Goal: Check status: Check status

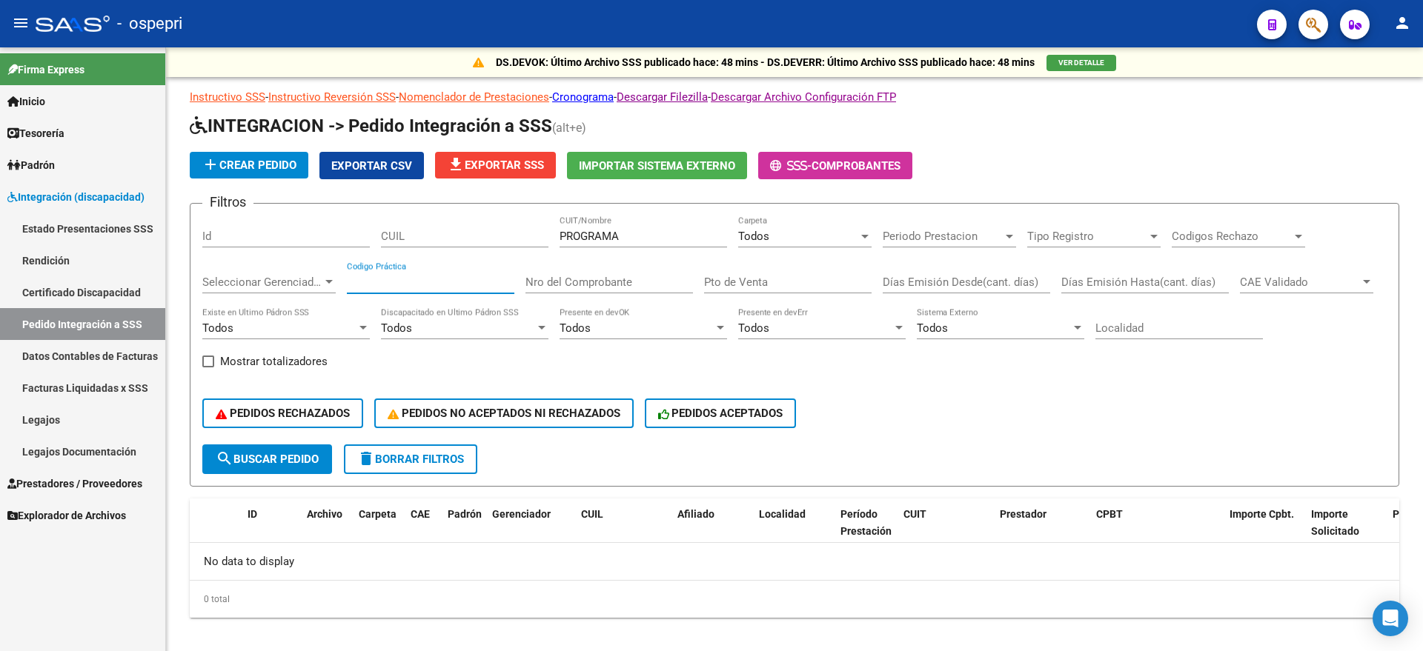
click at [510, 276] on input "Codigo Práctica" at bounding box center [430, 282] width 167 height 13
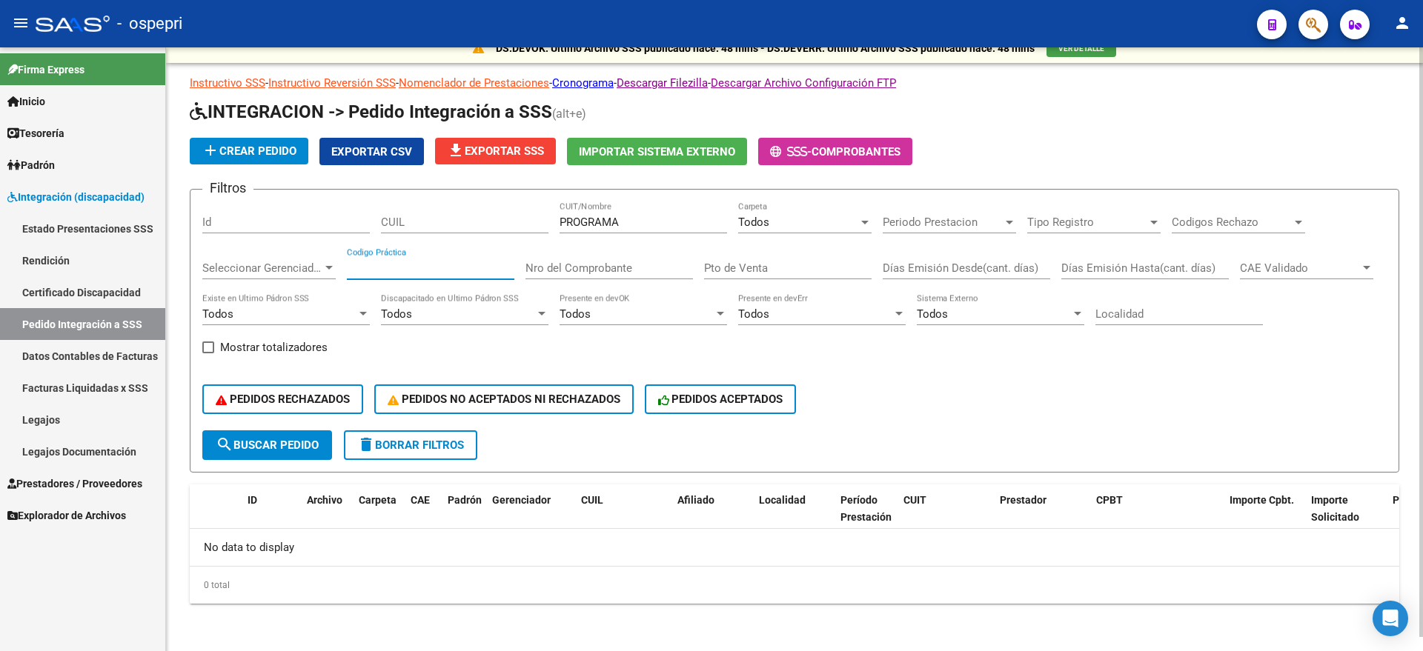
click at [597, 267] on input "Nro del Comprobante" at bounding box center [608, 268] width 167 height 13
type input "373"
click at [676, 217] on input "PROGRAMA" at bounding box center [642, 222] width 167 height 13
drag, startPoint x: 680, startPoint y: 217, endPoint x: 560, endPoint y: 224, distance: 120.3
click at [560, 224] on input "PROGRAMA" at bounding box center [642, 222] width 167 height 13
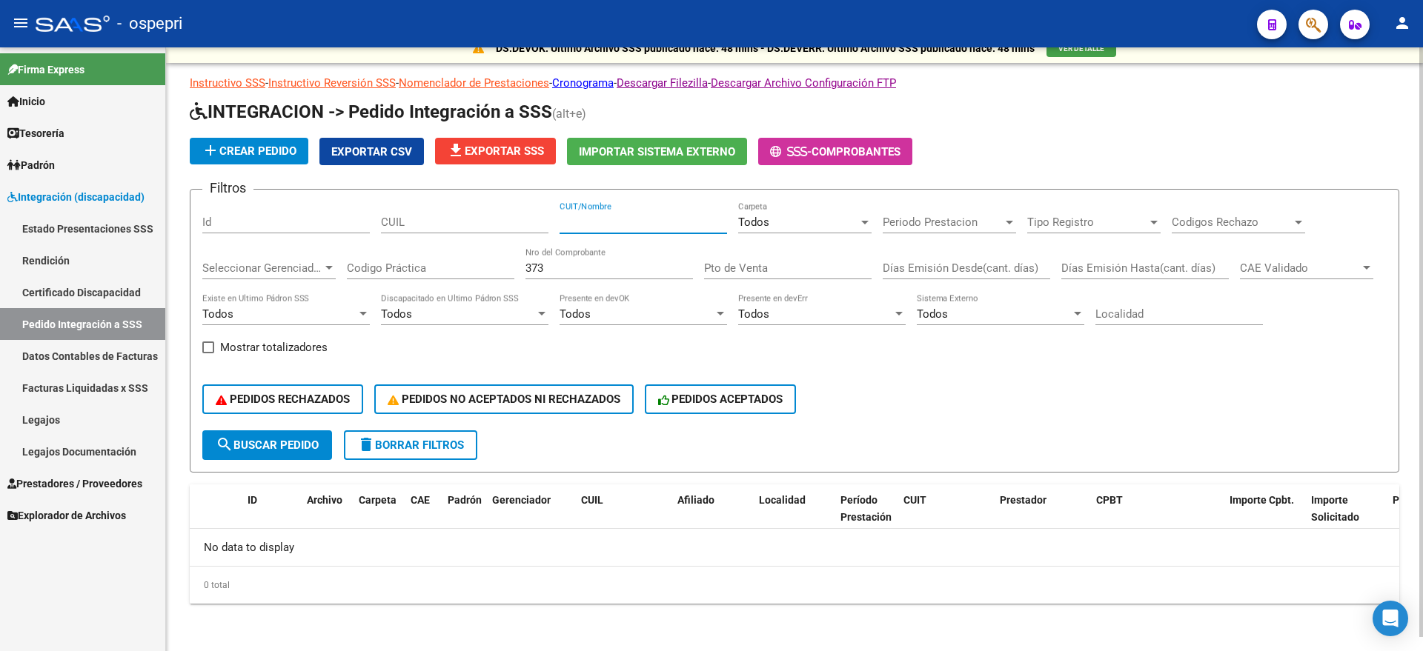
click at [773, 224] on div "Todos" at bounding box center [798, 222] width 120 height 13
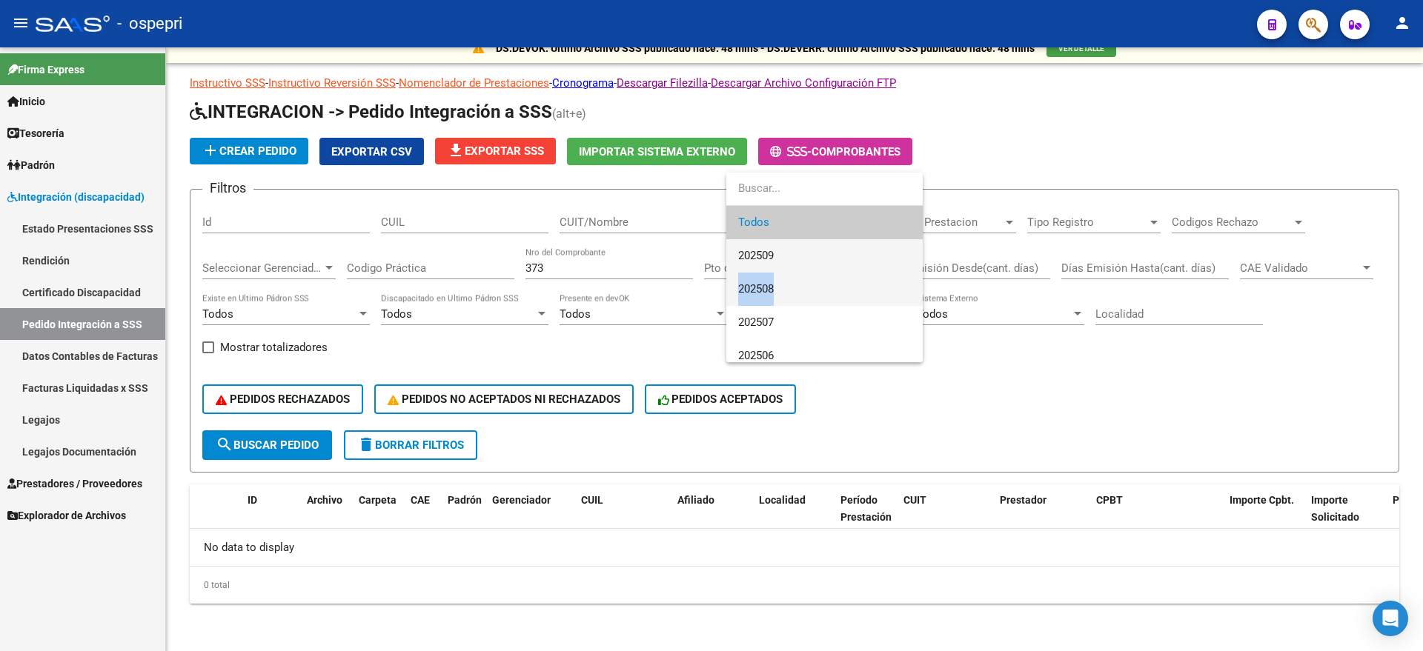
drag, startPoint x: 787, startPoint y: 256, endPoint x: 788, endPoint y: 282, distance: 25.2
click at [788, 282] on div "Todos 202509 202508 202507 202506 202505 202504 202503 202502 202501 202412 202…" at bounding box center [824, 268] width 196 height 190
click at [788, 282] on span "202508" at bounding box center [824, 289] width 173 height 33
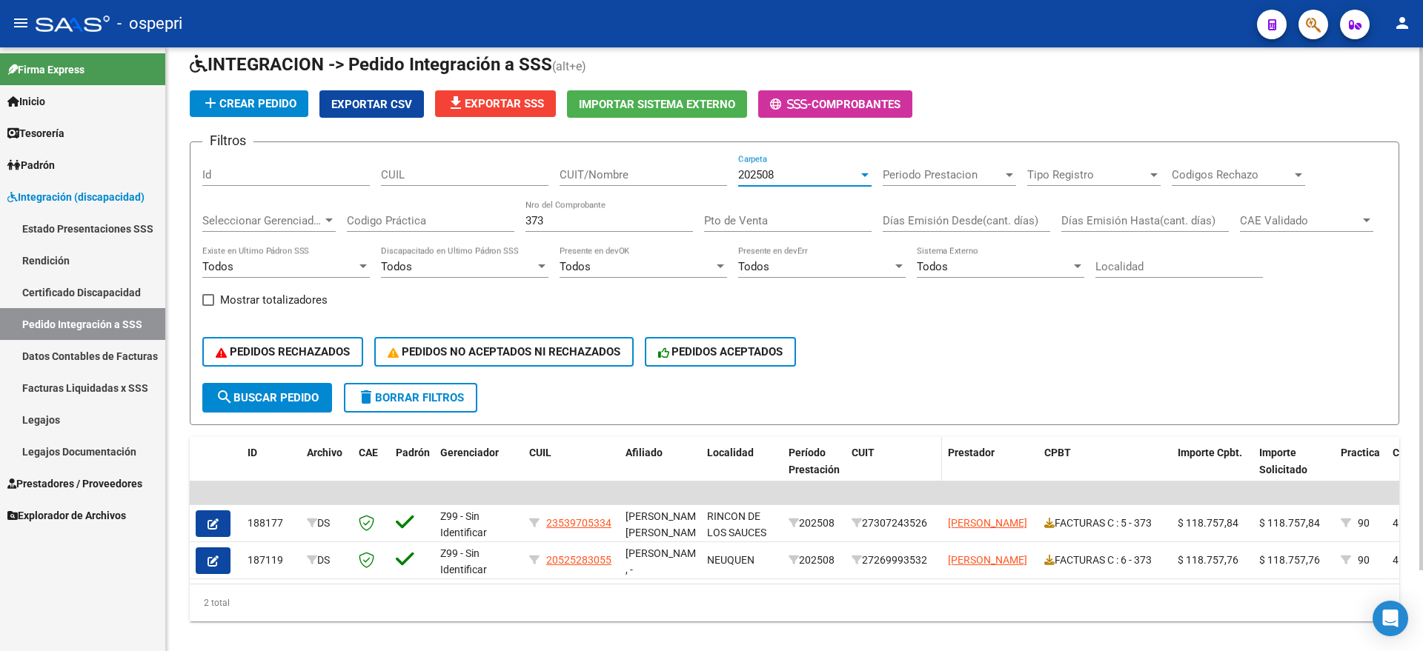
scroll to position [93, 0]
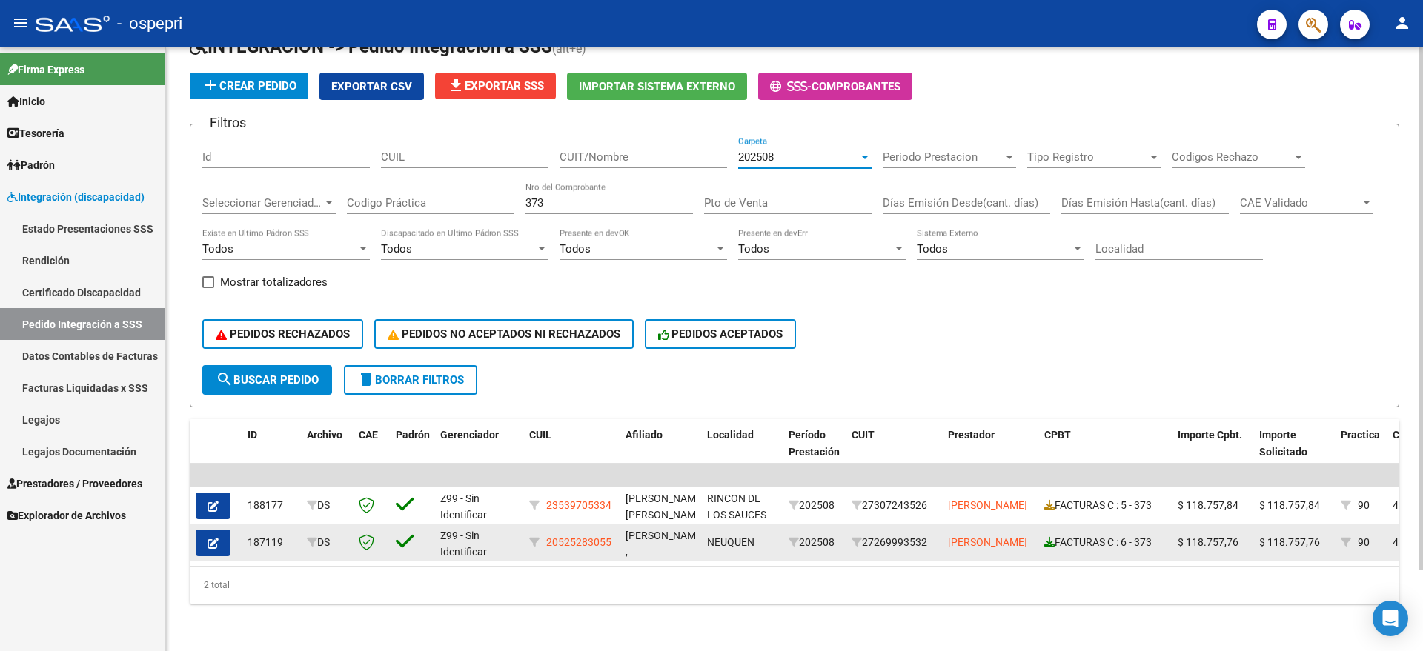
click at [1048, 537] on icon at bounding box center [1049, 542] width 10 height 10
